Goal: Task Accomplishment & Management: Manage account settings

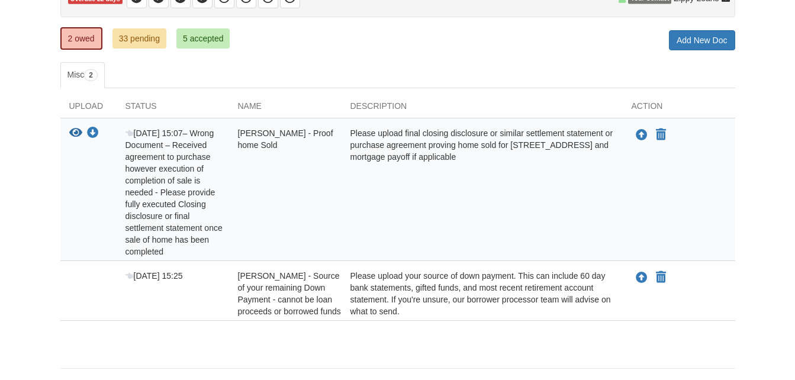
scroll to position [166, 0]
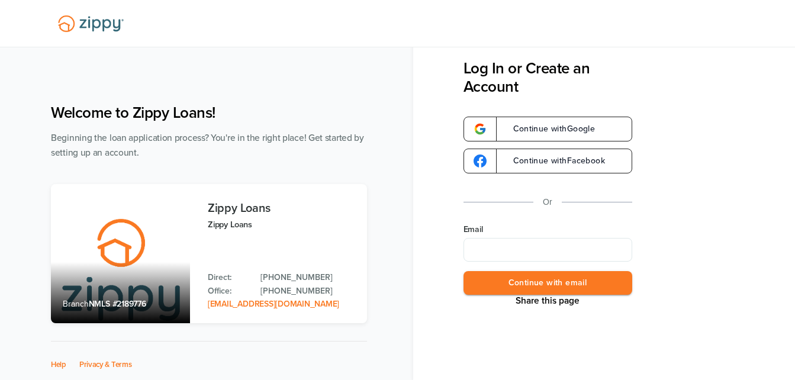
click at [532, 243] on input "Email" at bounding box center [547, 250] width 169 height 24
type input "**********"
click at [488, 283] on button "Continue with email" at bounding box center [547, 283] width 169 height 24
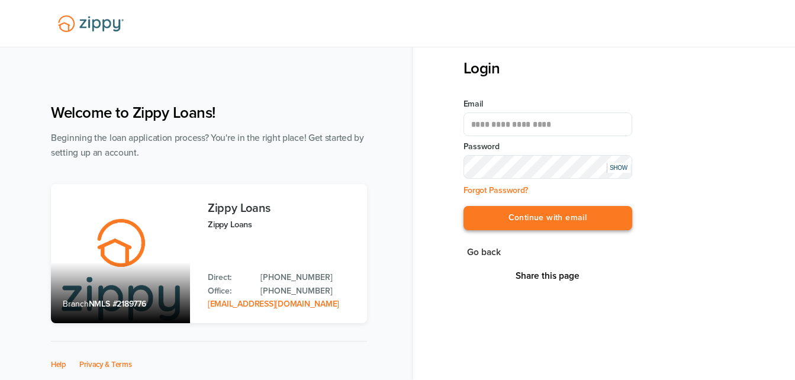
click at [486, 214] on button "Continue with email" at bounding box center [547, 218] width 169 height 24
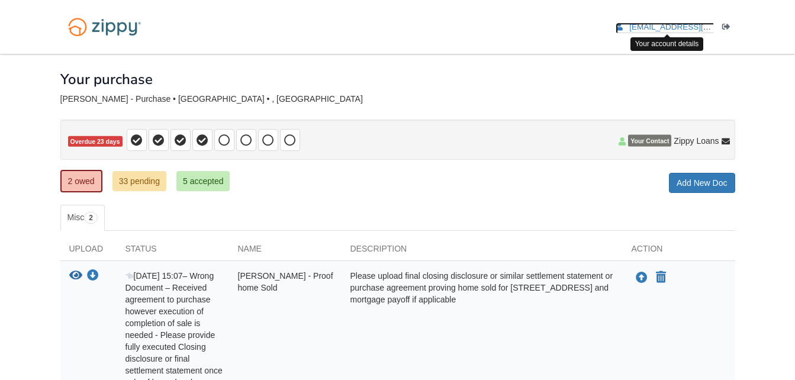
click at [640, 25] on span "[EMAIL_ADDRESS][DOMAIN_NAME]" at bounding box center [696, 26] width 135 height 9
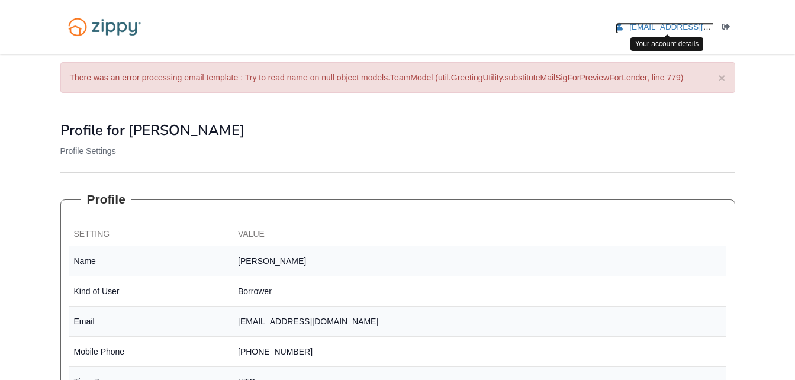
click at [637, 28] on span "[EMAIL_ADDRESS][DOMAIN_NAME]" at bounding box center [696, 26] width 135 height 9
